Goal: Navigation & Orientation: Find specific page/section

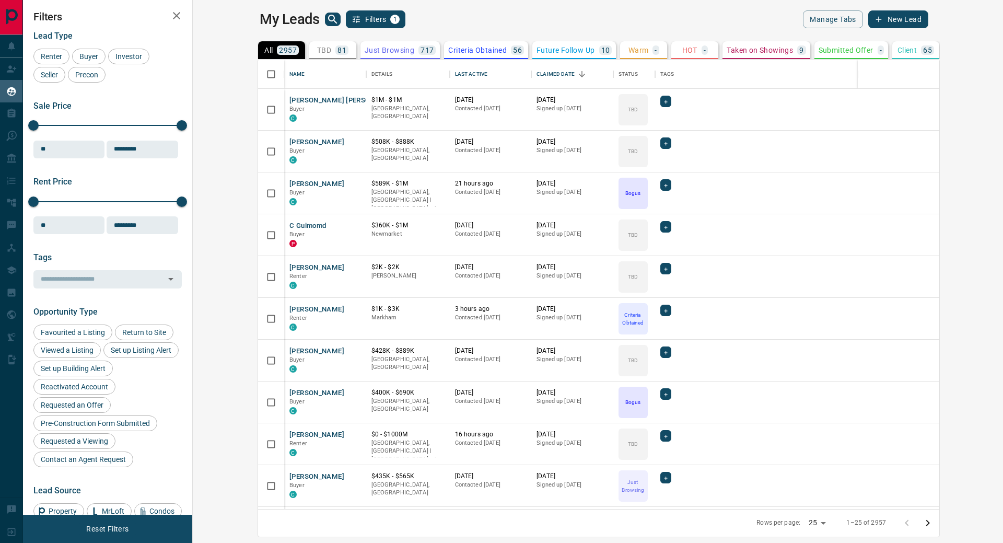
scroll to position [441, 798]
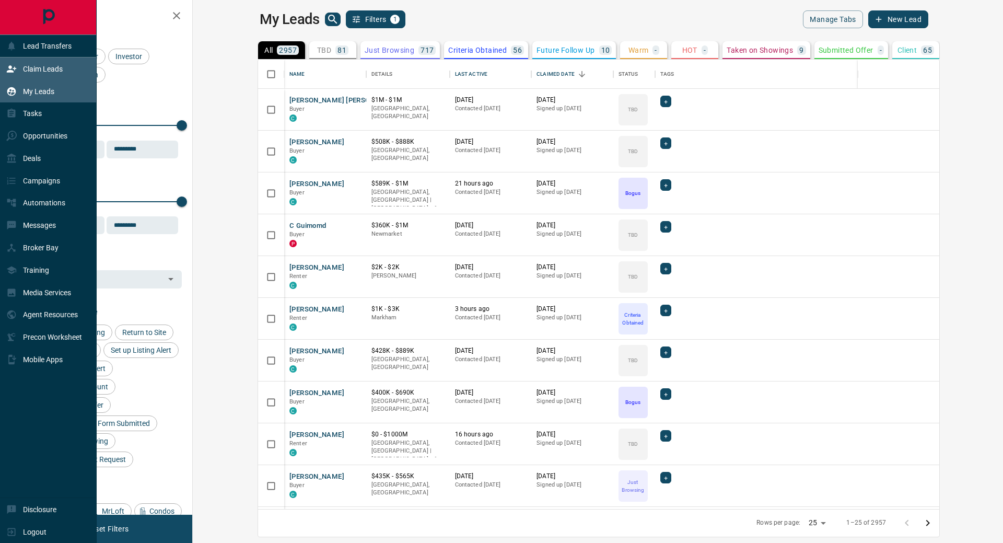
click at [10, 68] on icon at bounding box center [11, 68] width 9 height 7
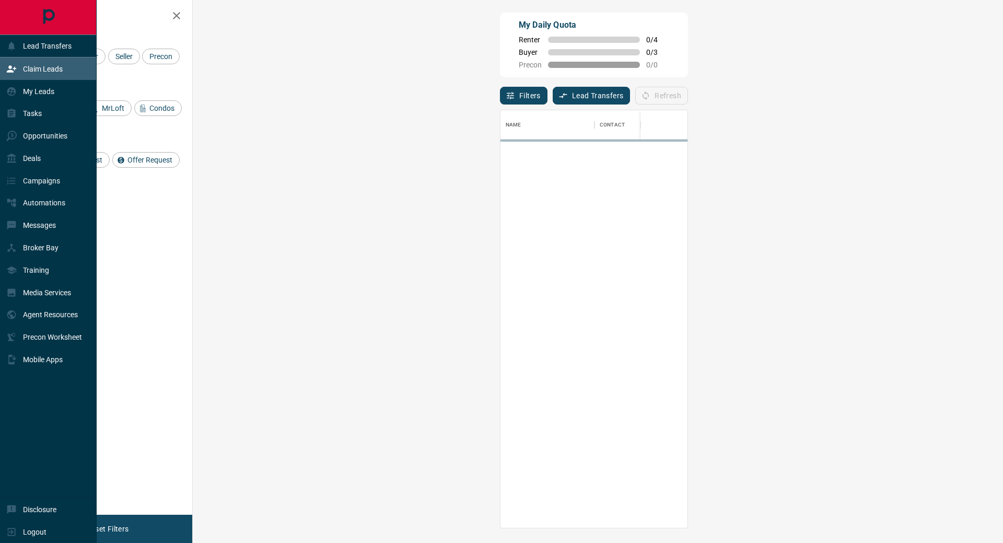
scroll to position [410, 780]
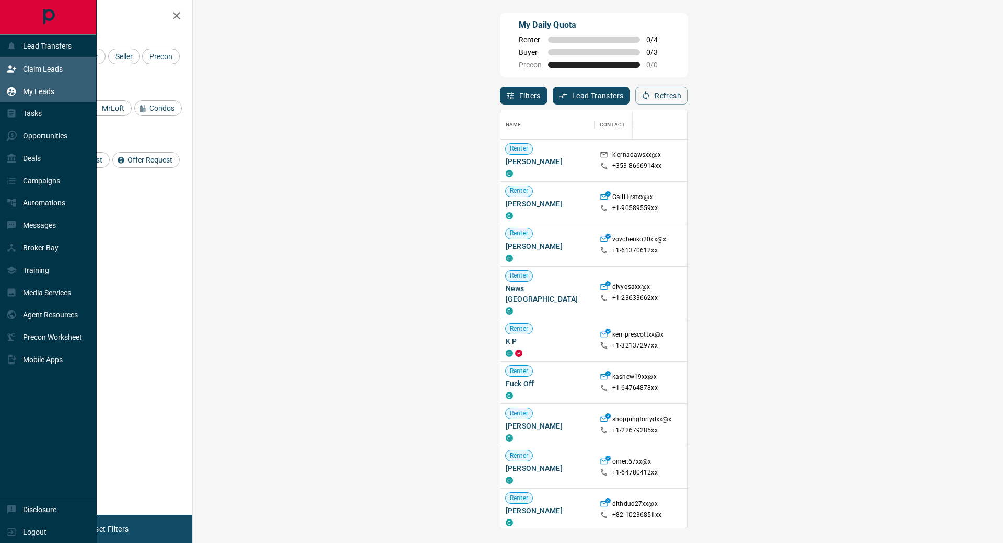
click at [31, 93] on p "My Leads" at bounding box center [38, 91] width 31 height 8
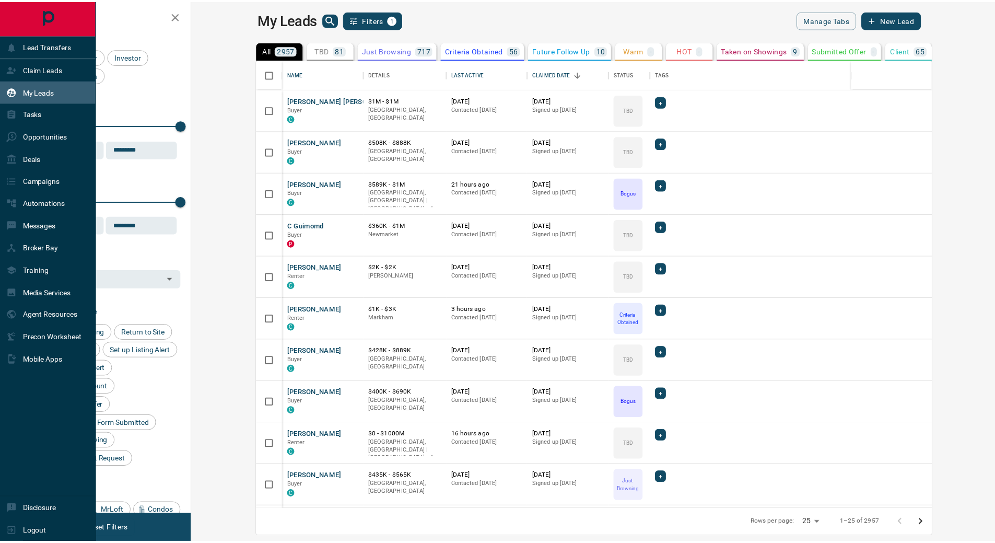
scroll to position [441, 798]
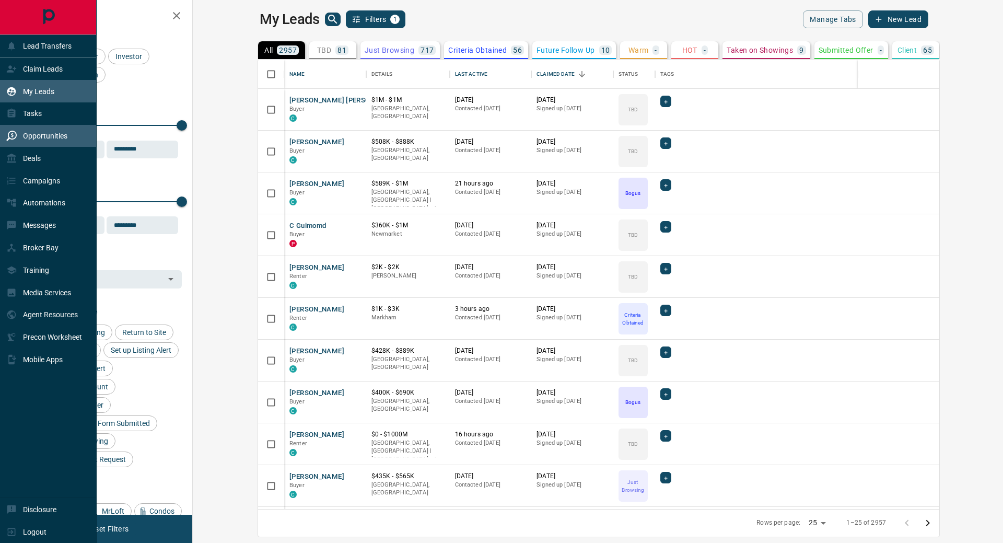
click at [21, 143] on div "Opportunities" at bounding box center [36, 135] width 61 height 17
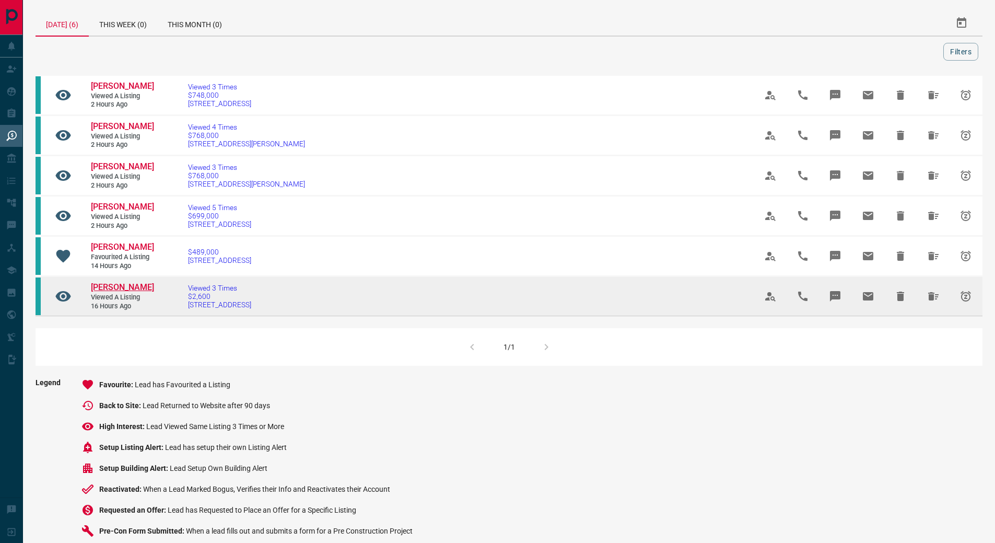
click at [120, 286] on span "[PERSON_NAME]" at bounding box center [122, 287] width 63 height 10
